Goal: Transaction & Acquisition: Purchase product/service

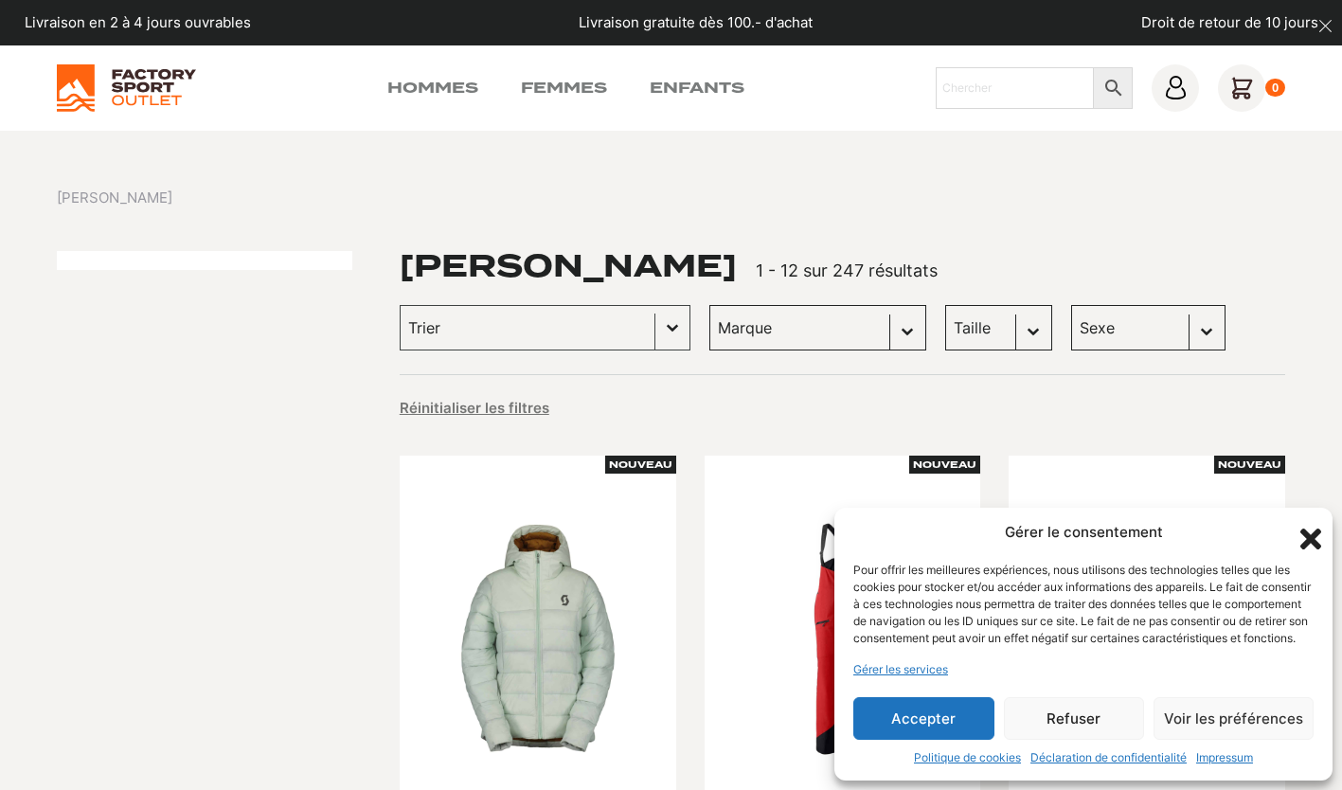
click at [964, 713] on button "Accepter" at bounding box center [923, 718] width 141 height 43
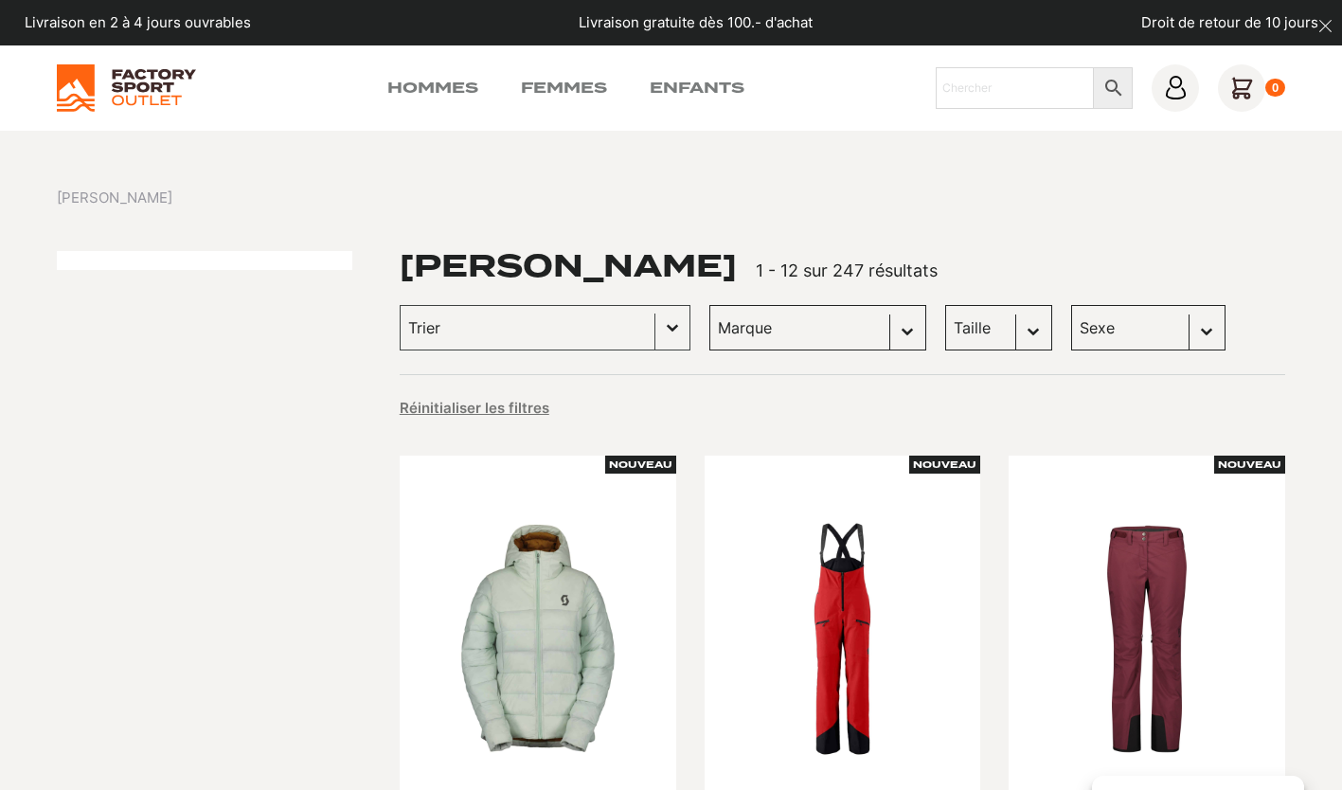
click at [1077, 324] on select "Sexe Femmes (132) Hommes (104) Enfants (10)" at bounding box center [1148, 327] width 154 height 45
select select "hommes"
click at [1071, 305] on select "Sexe Femmes (132) Hommes (104) Enfants (10)" at bounding box center [1148, 327] width 154 height 45
select select "hommes"
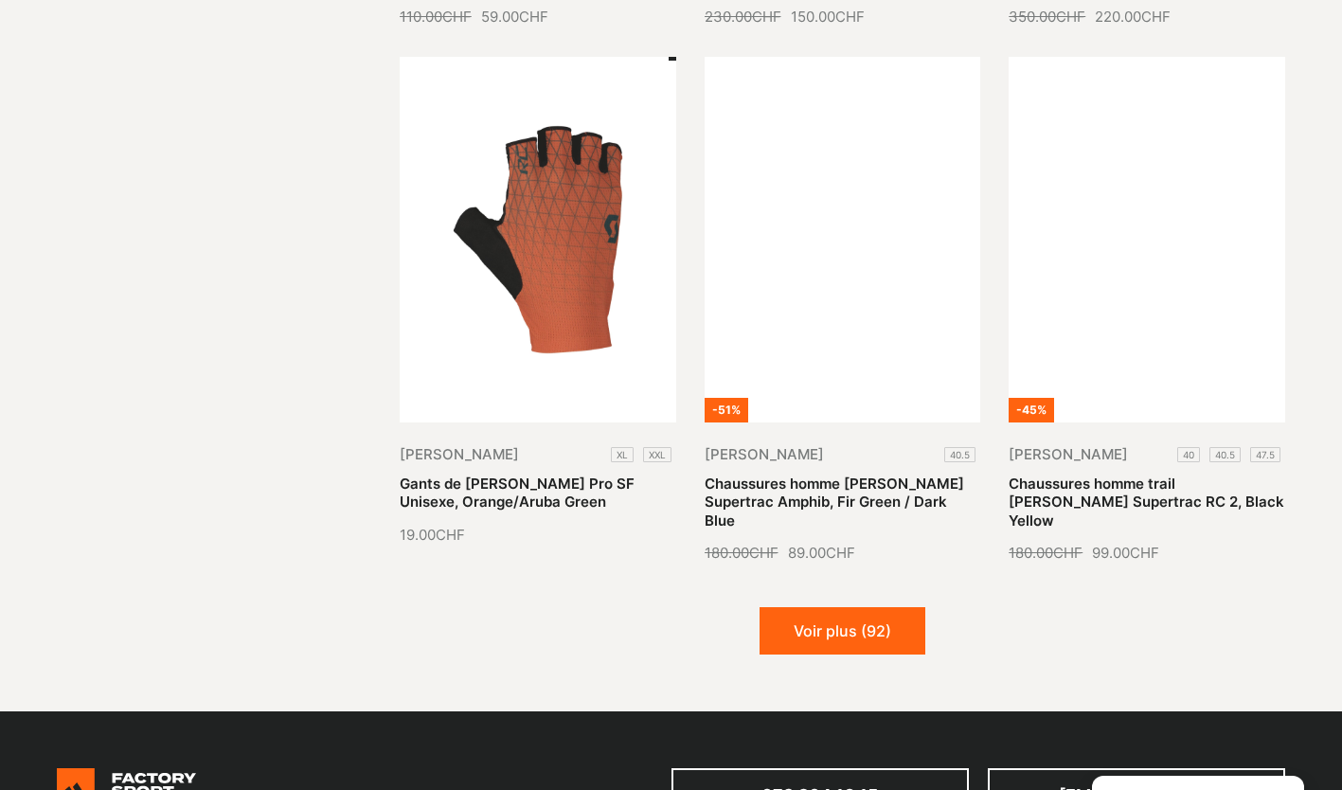
scroll to position [2037, 0]
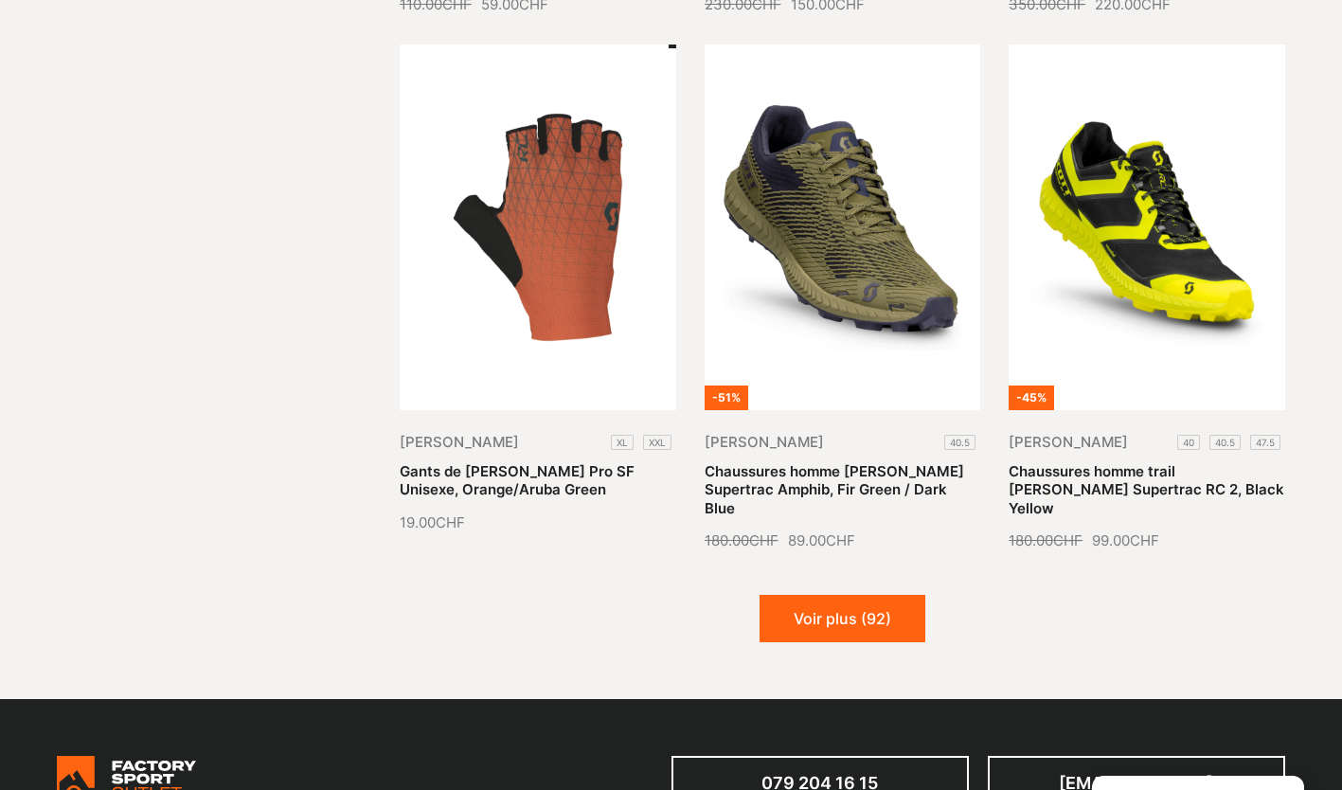
click at [900, 595] on button "Voir plus (92)" at bounding box center [843, 618] width 166 height 47
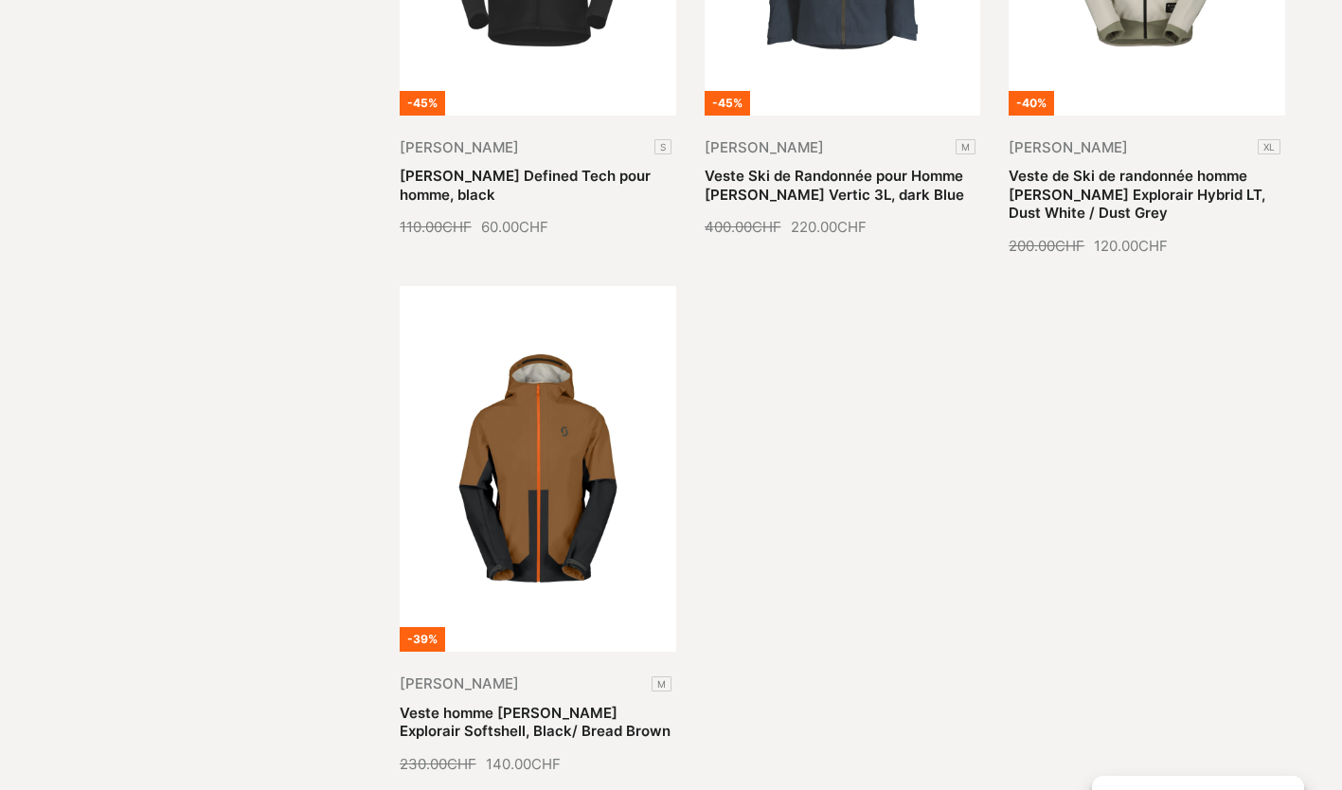
scroll to position [3949, 0]
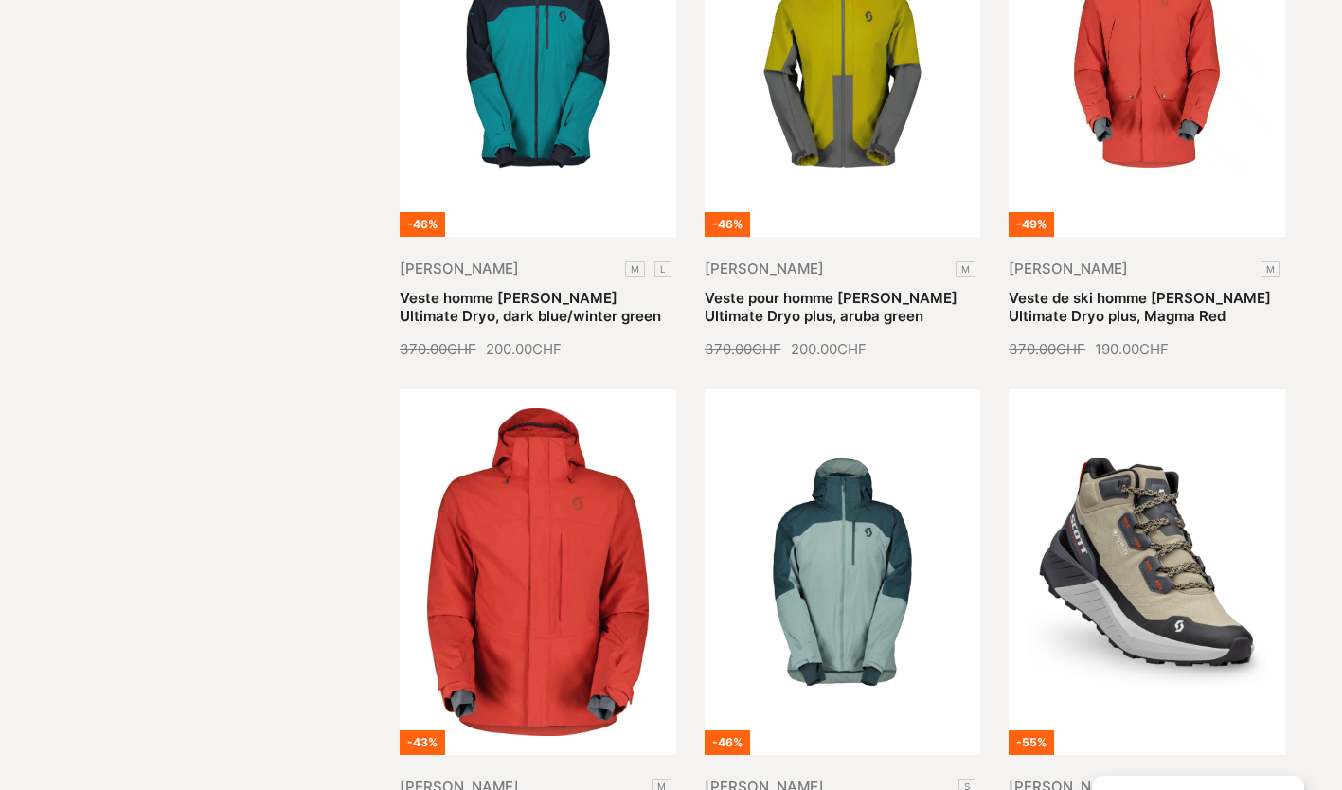
scroll to position [4916, 0]
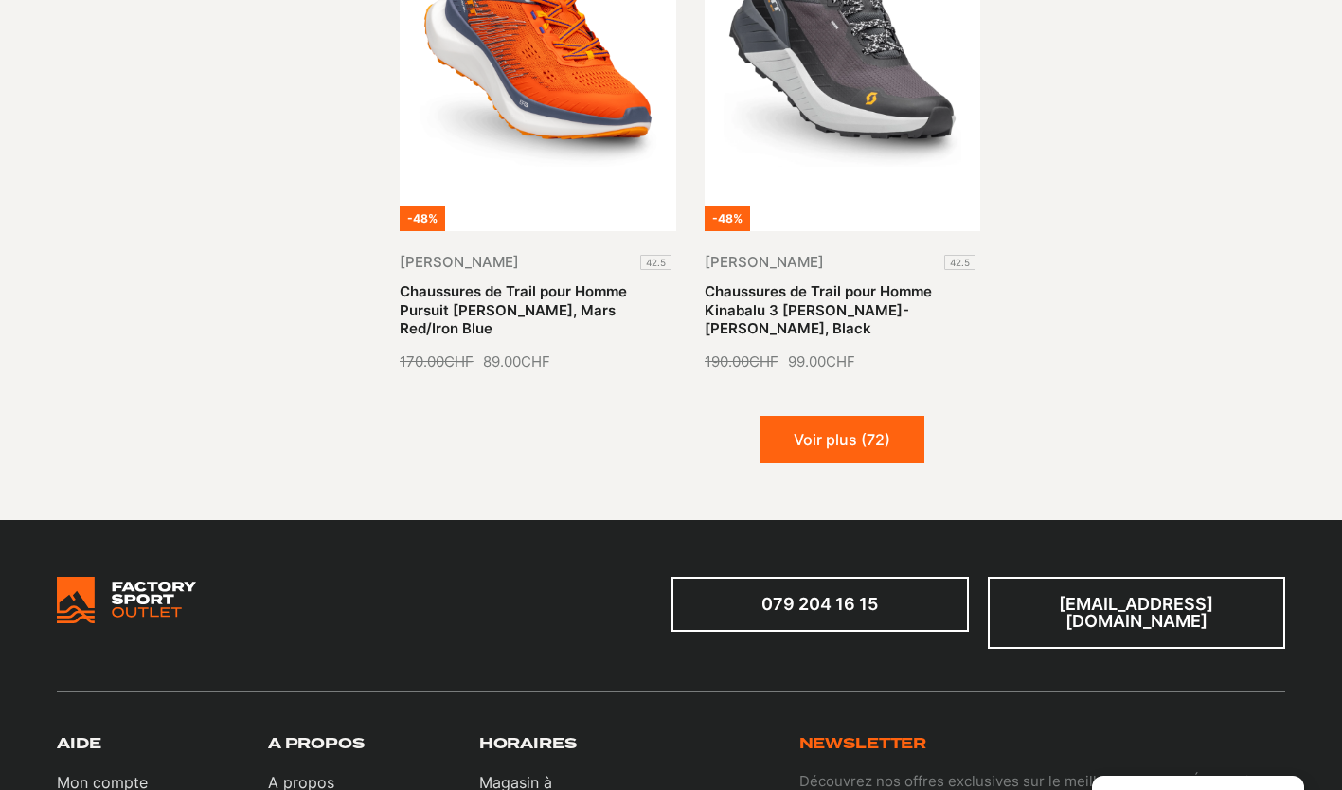
scroll to position [5977, 0]
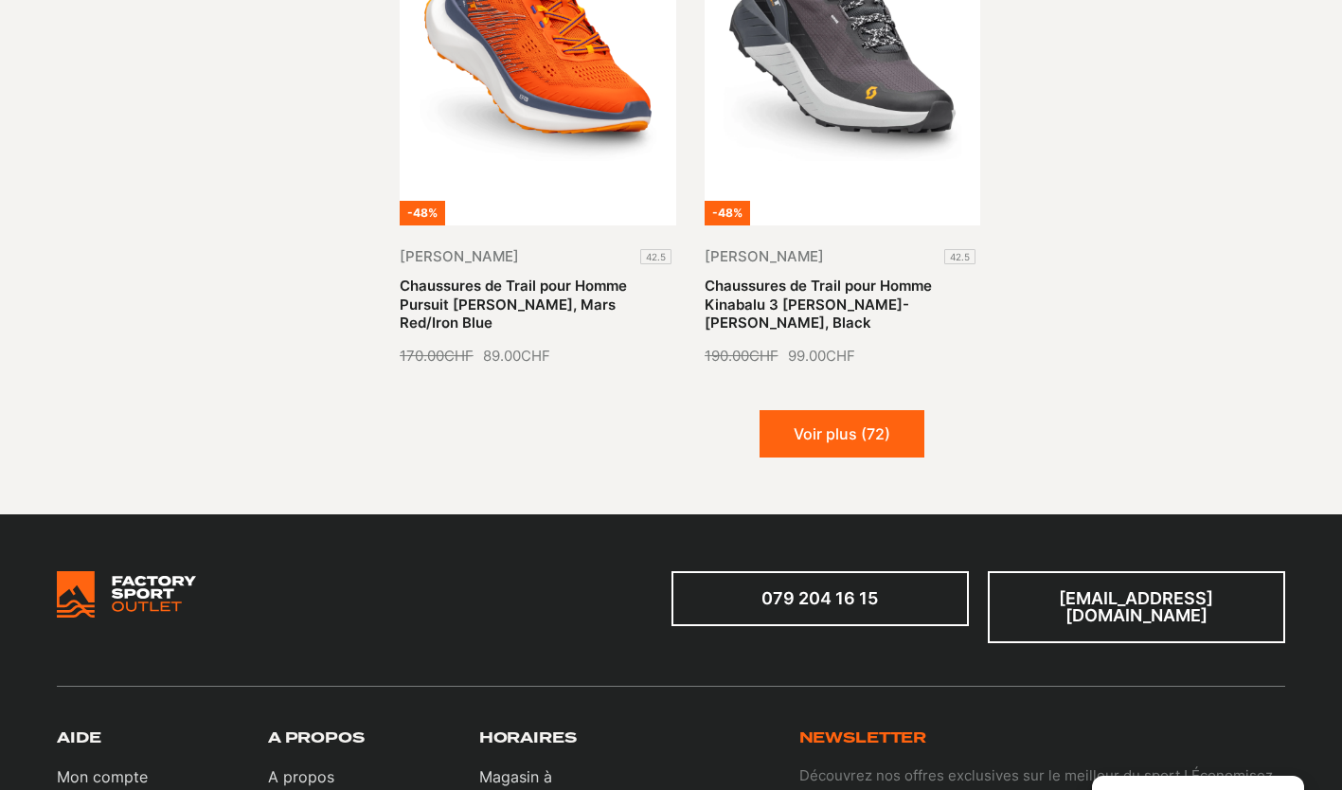
click at [874, 410] on button "Voir plus (72)" at bounding box center [842, 433] width 165 height 47
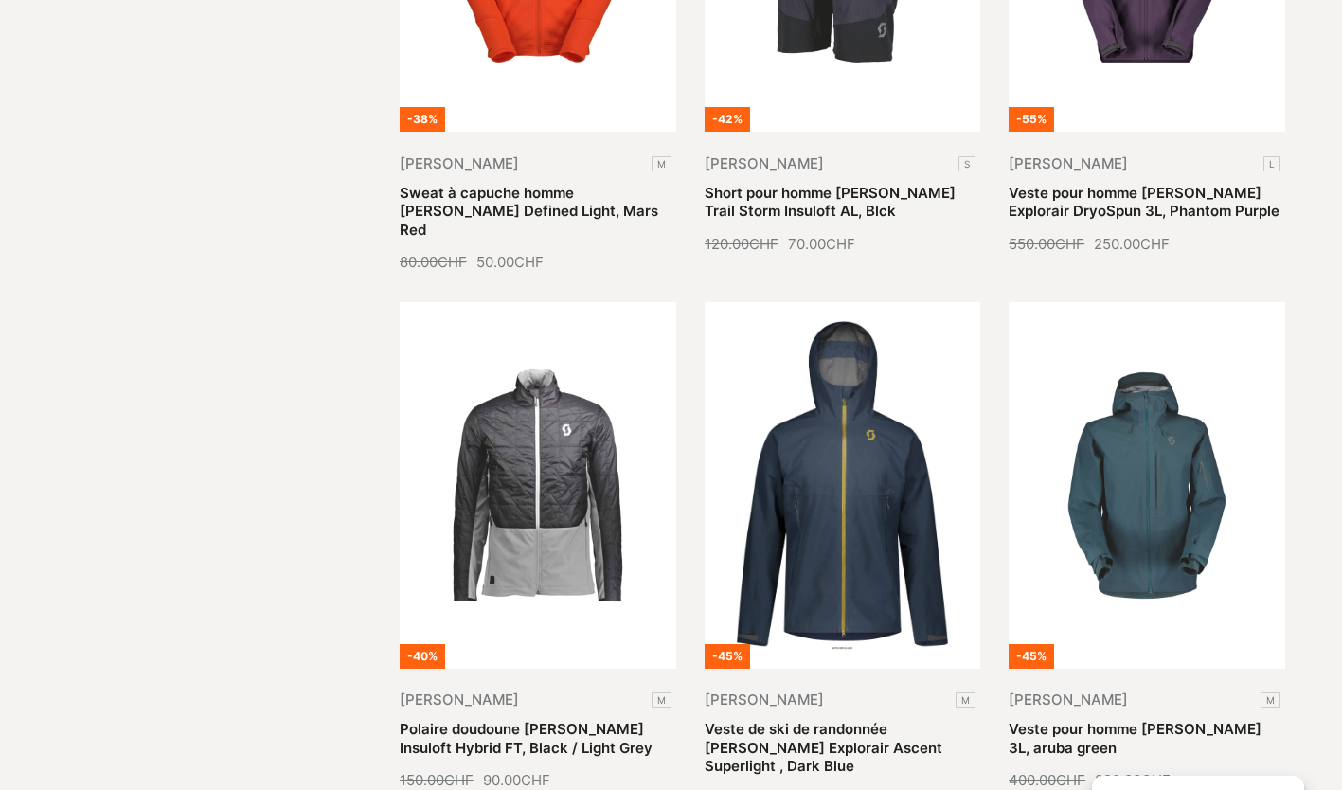
scroll to position [7135, 0]
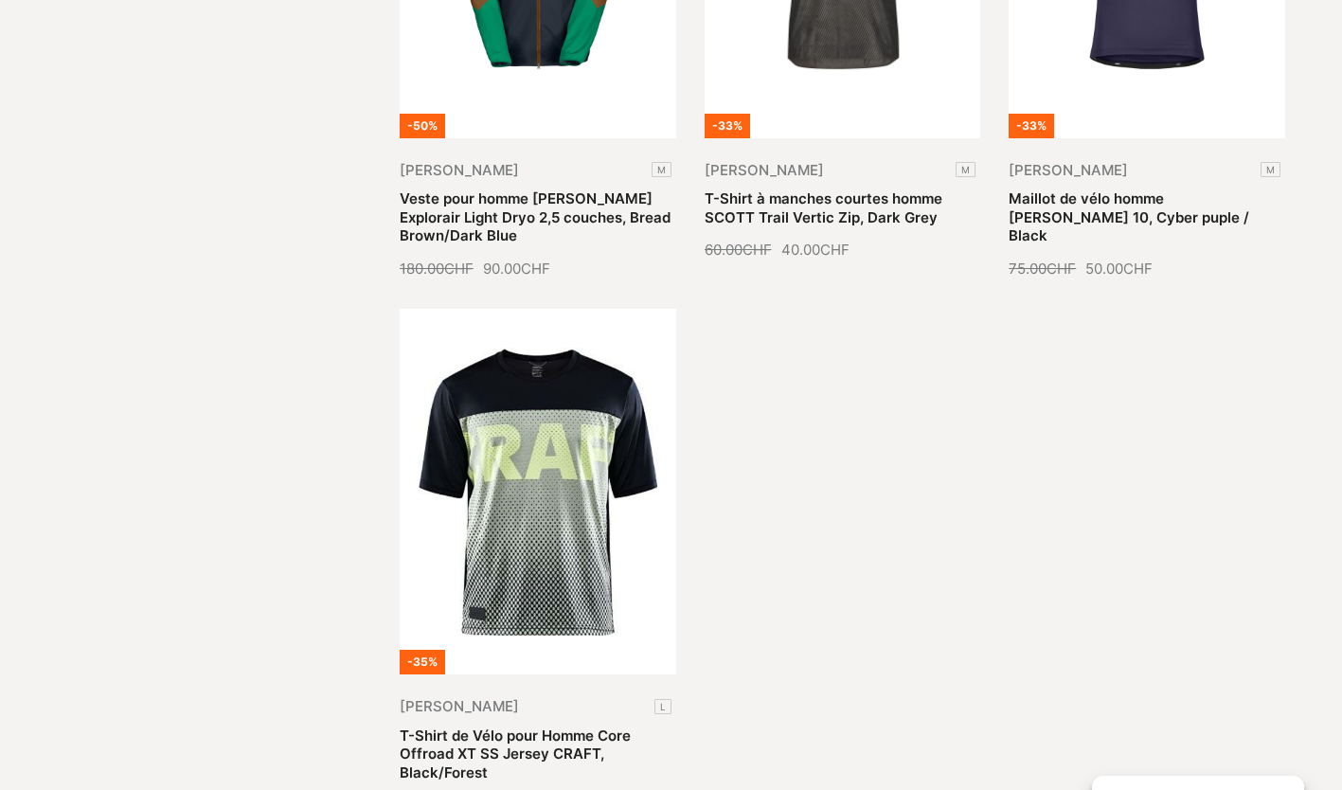
scroll to position [9257, 0]
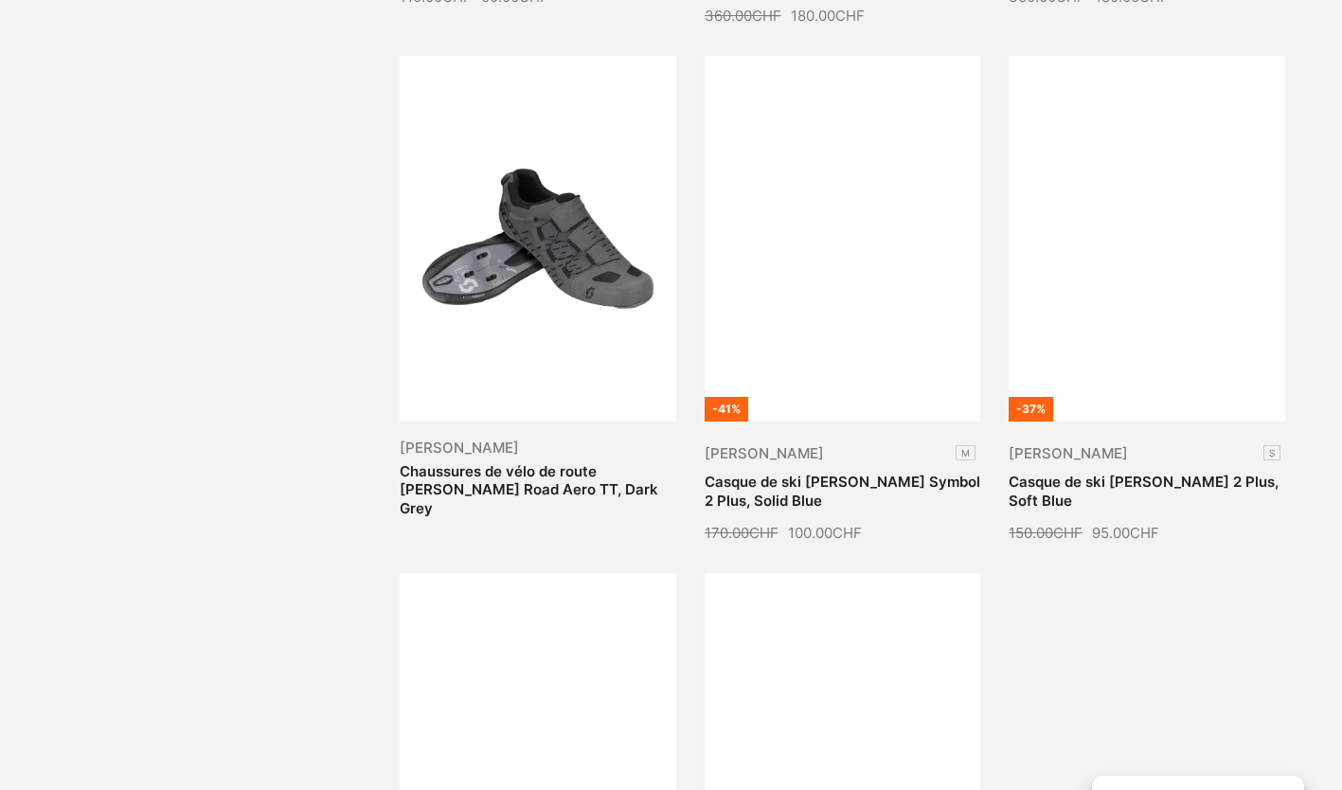
scroll to position [10849, 0]
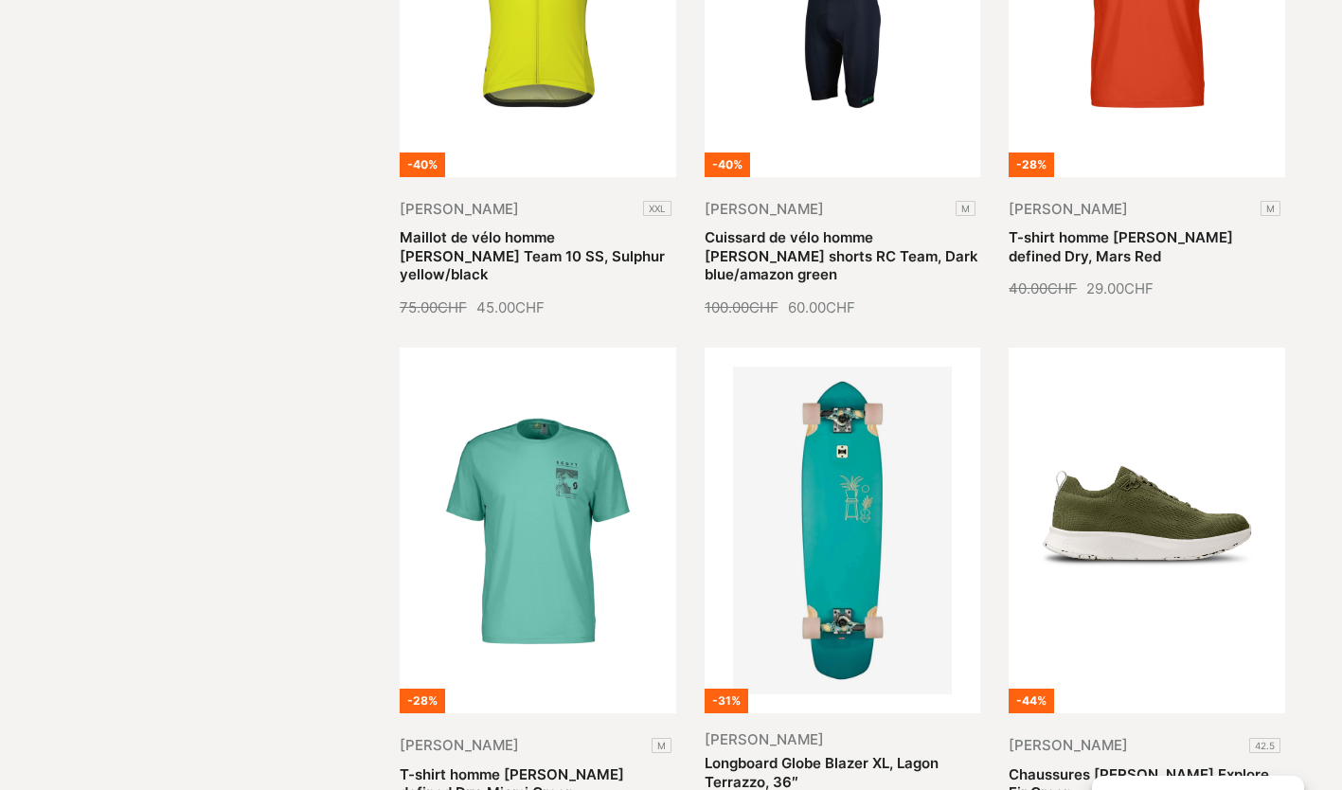
scroll to position [12402, 0]
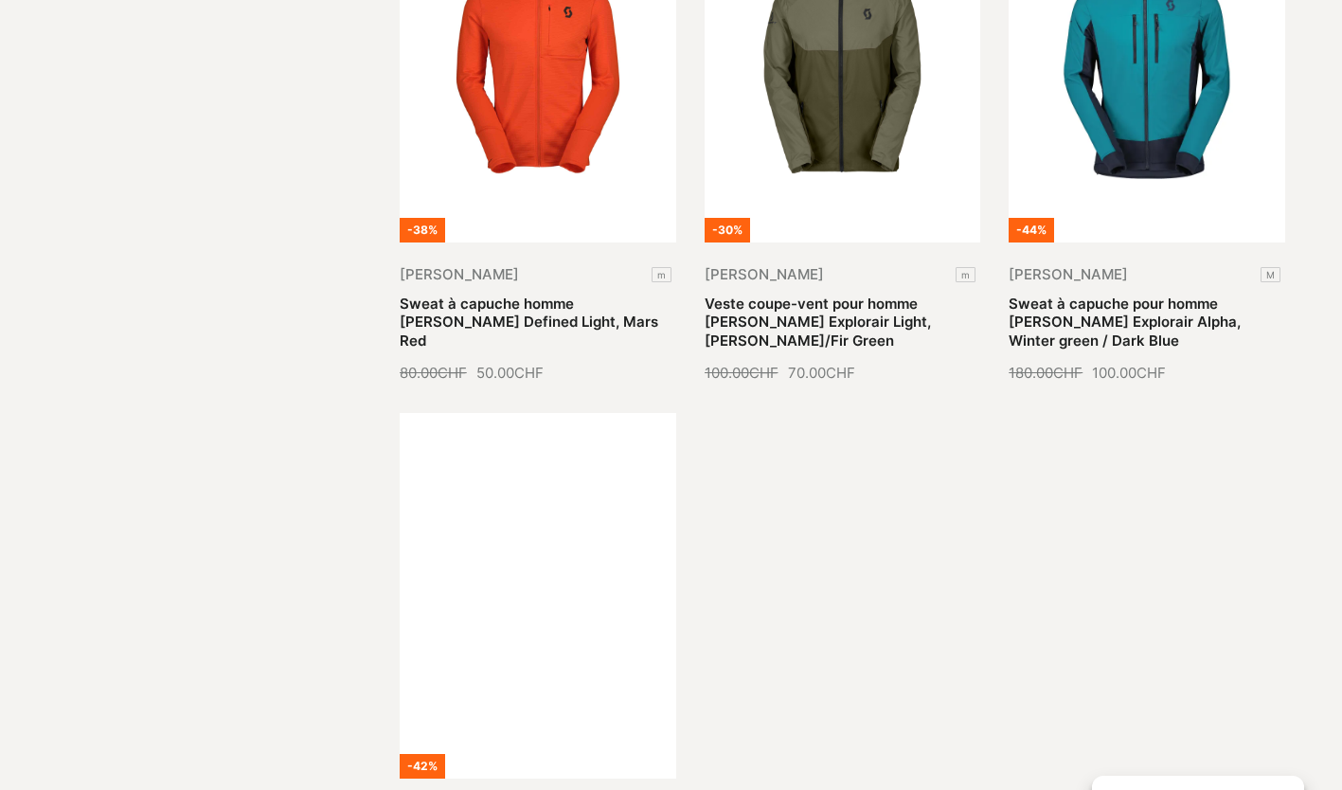
scroll to position [14486, 0]
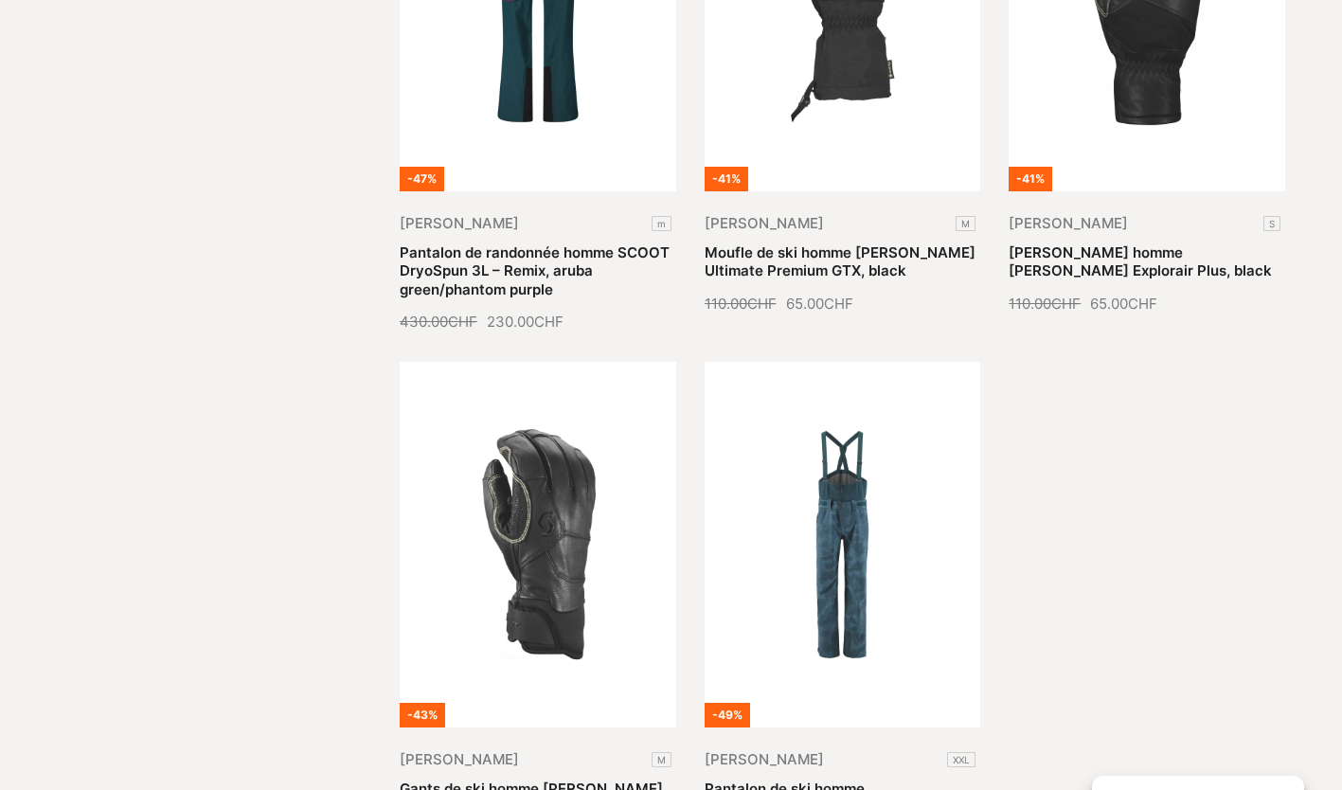
scroll to position [16077, 0]
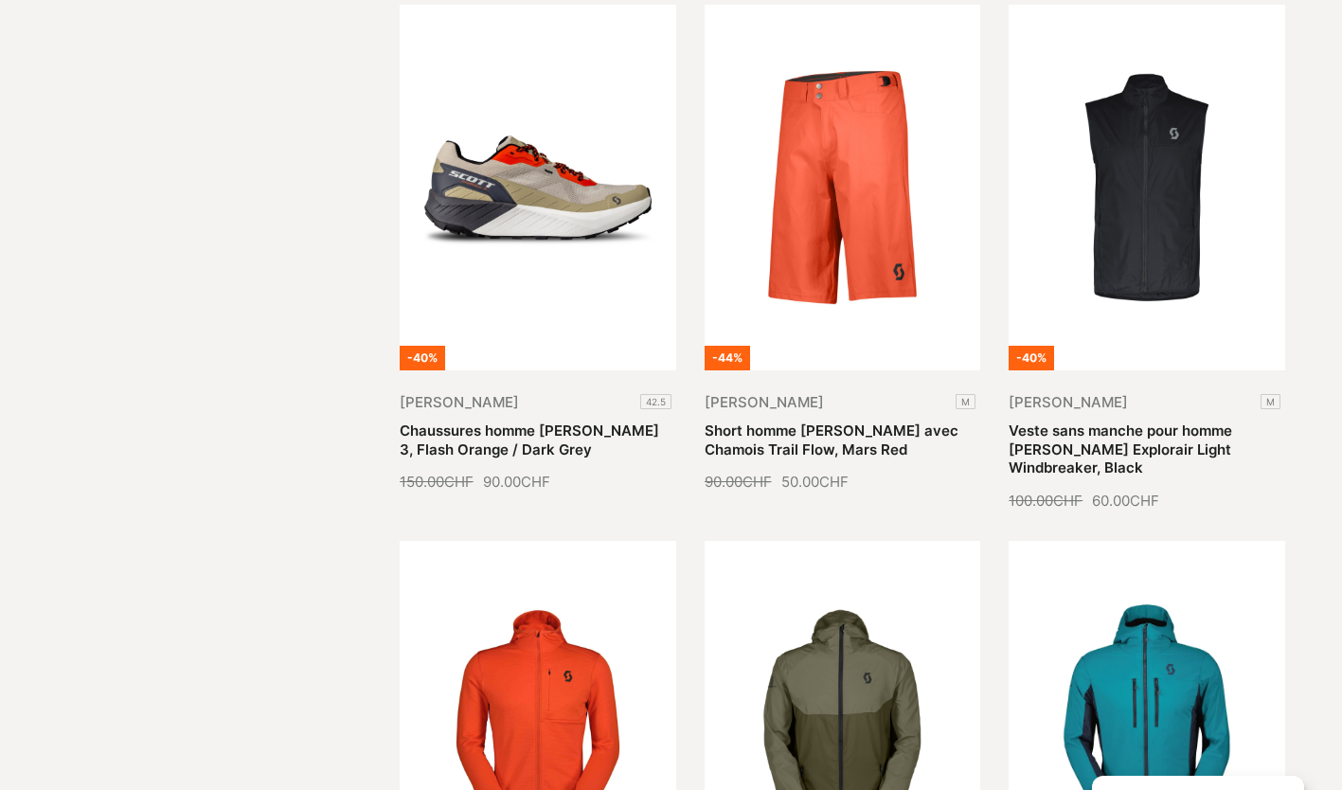
scroll to position [13804, 0]
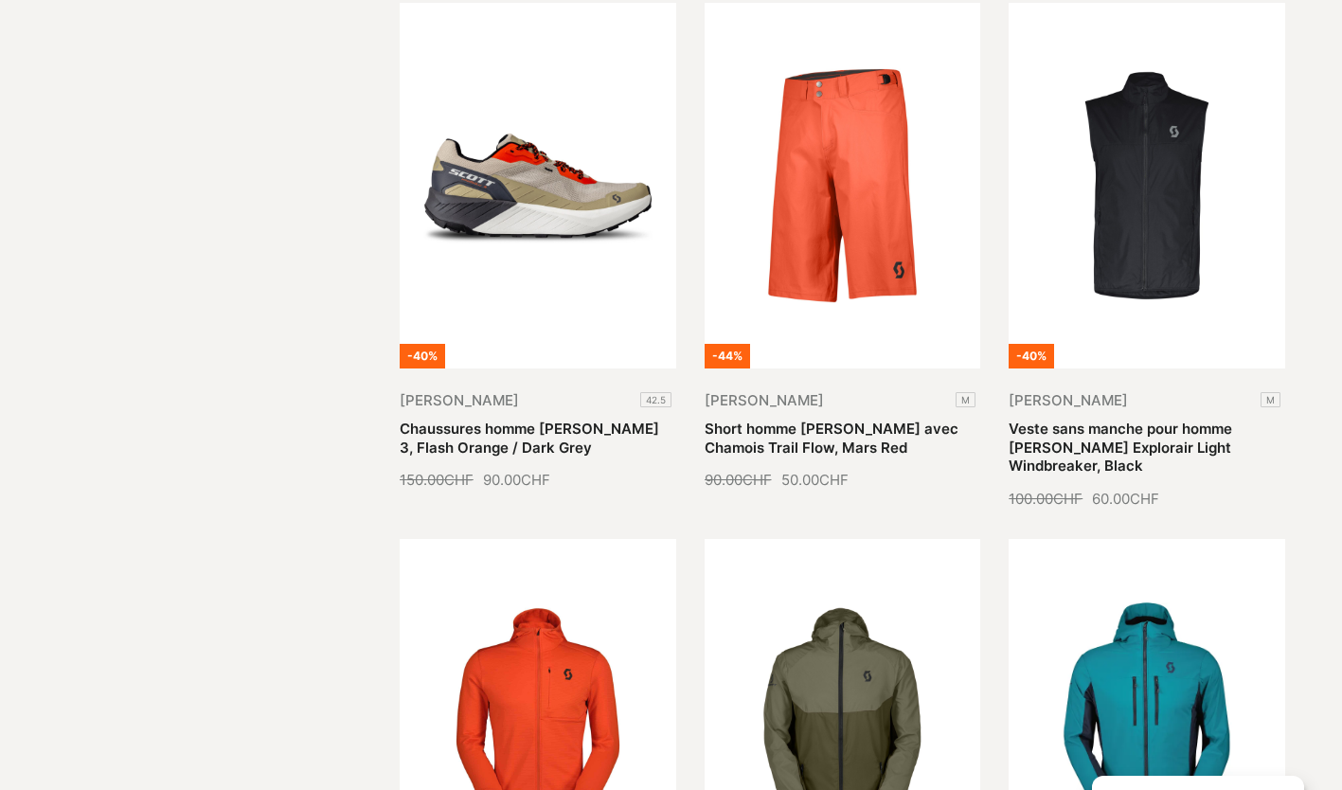
drag, startPoint x: 385, startPoint y: 745, endPoint x: 552, endPoint y: 763, distance: 168.6
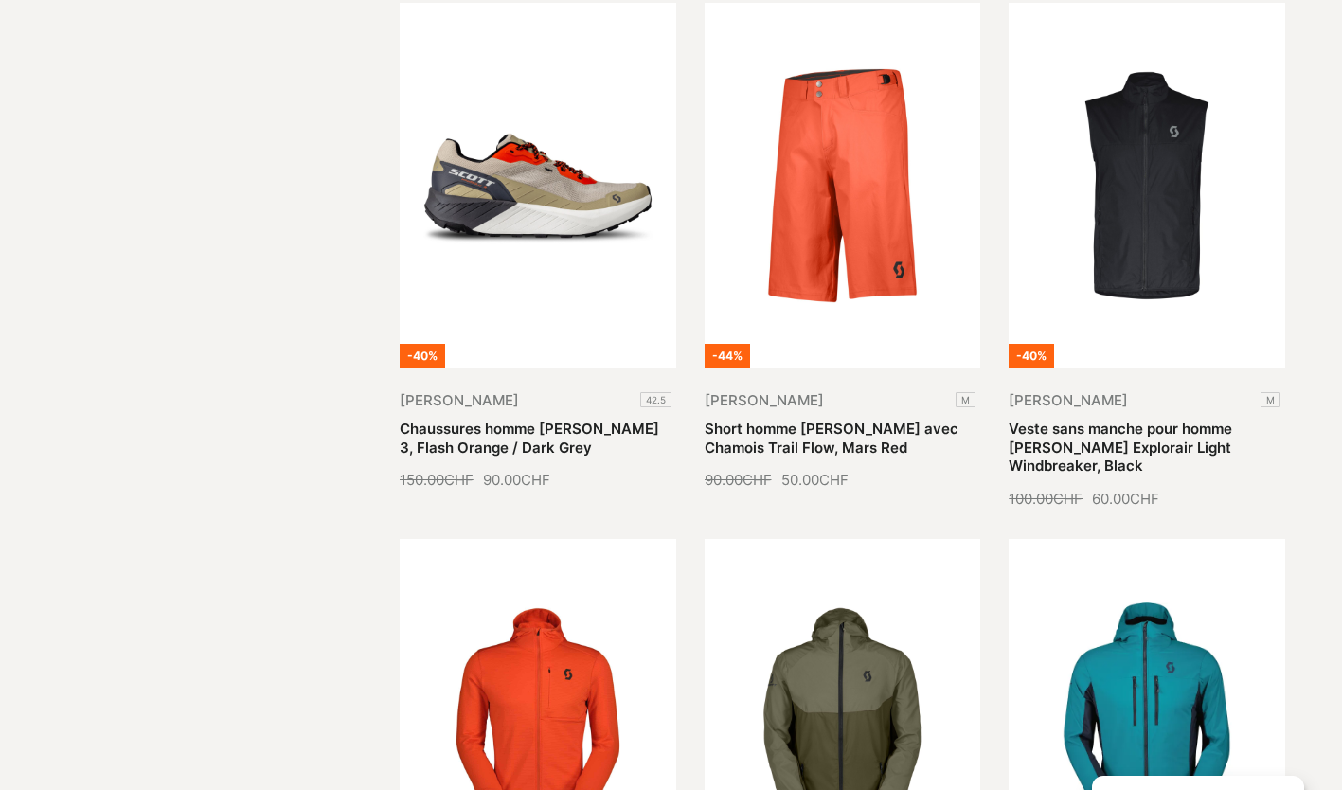
drag, startPoint x: 552, startPoint y: 763, endPoint x: 521, endPoint y: 751, distance: 33.6
copy link "Sweat à capuche homme SCOTT Defined Light, Mars Red"
